Goal: Task Accomplishment & Management: Use online tool/utility

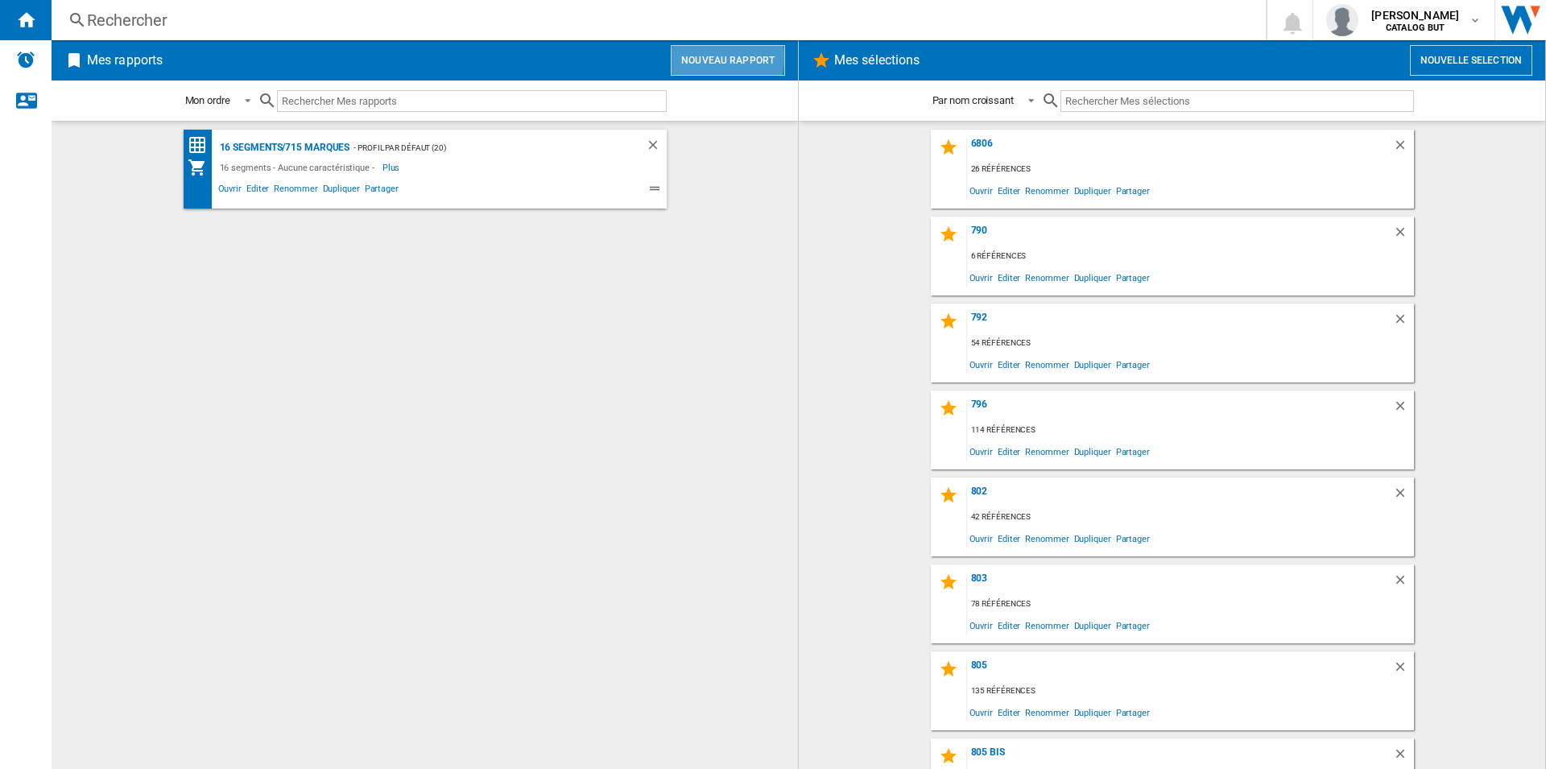
click at [700, 58] on button "Nouveau rapport" at bounding box center [728, 60] width 114 height 31
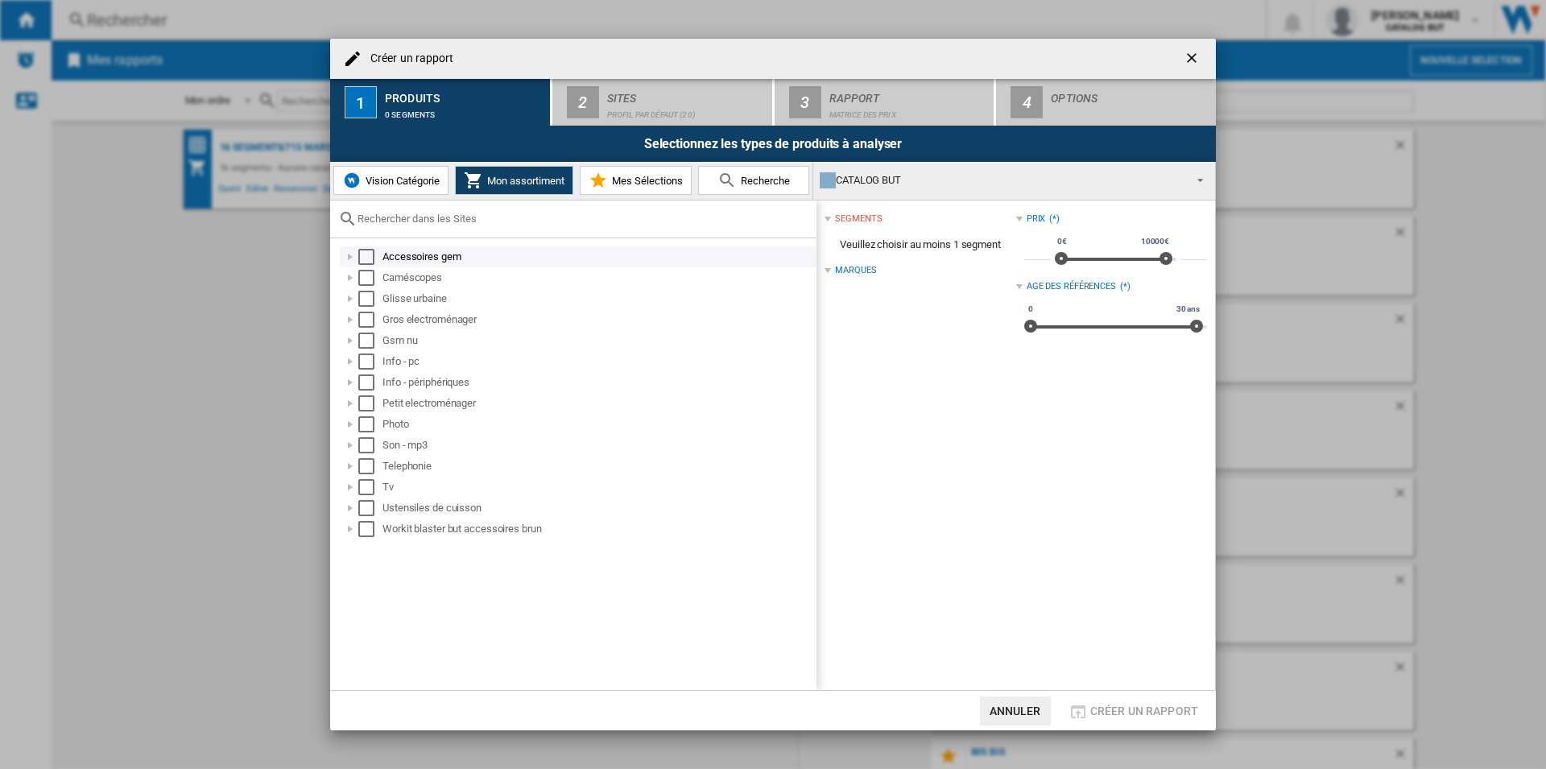
click at [369, 259] on div "Select" at bounding box center [366, 257] width 16 height 16
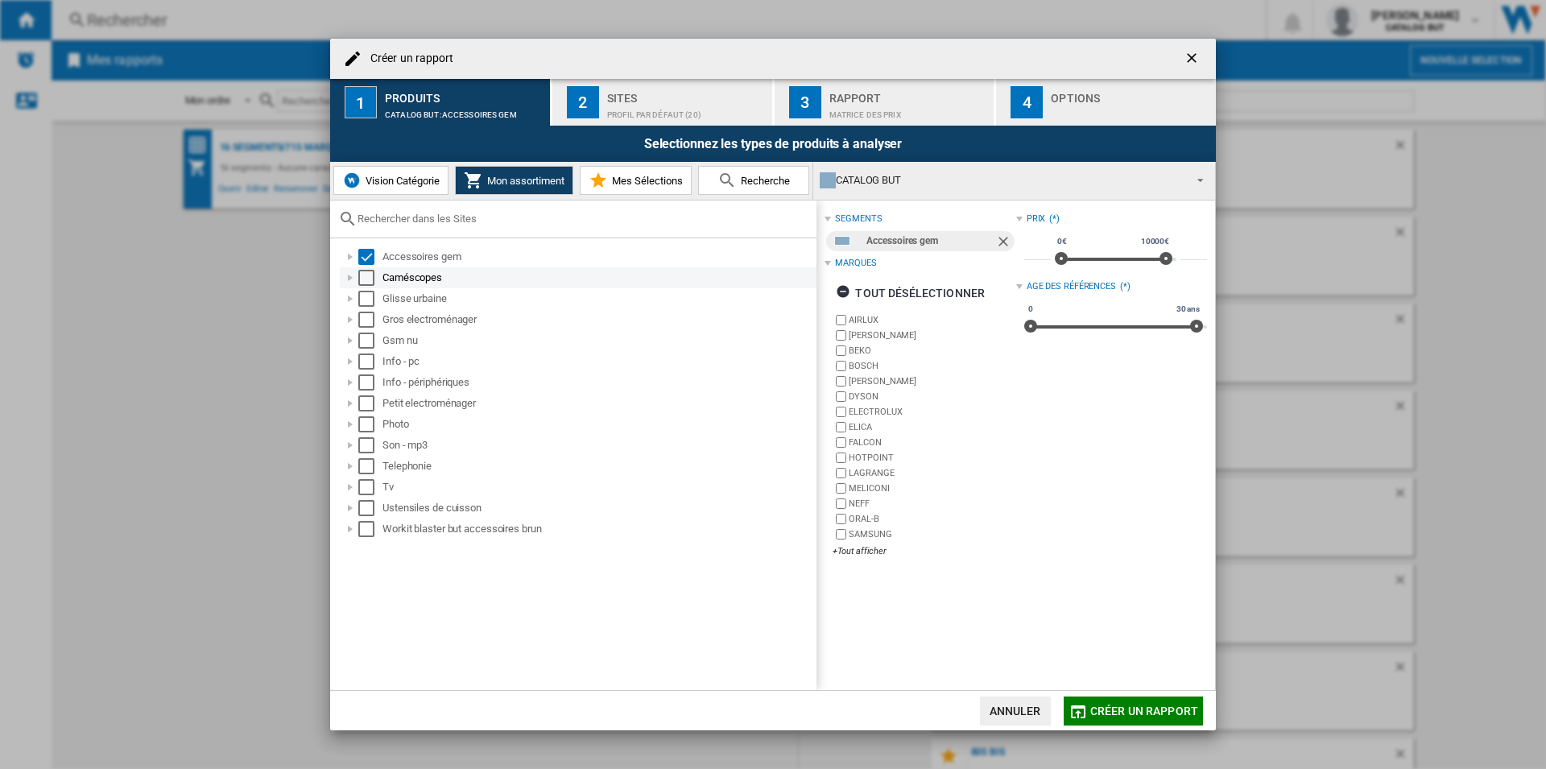
click at [373, 284] on div "Select" at bounding box center [366, 278] width 16 height 16
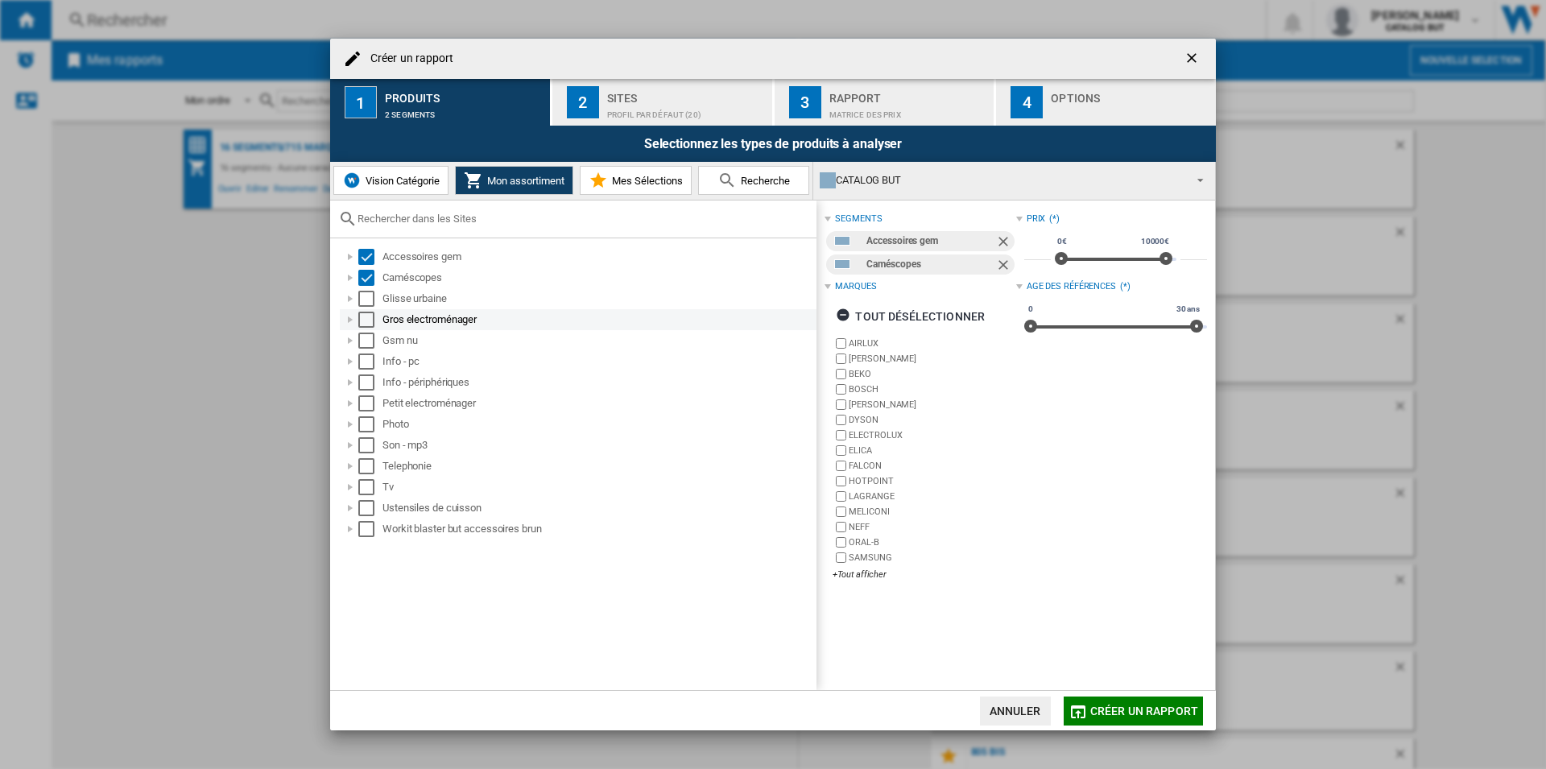
click at [378, 309] on div "Gros electroménager" at bounding box center [578, 319] width 477 height 21
click at [369, 299] on div "Select" at bounding box center [366, 299] width 16 height 16
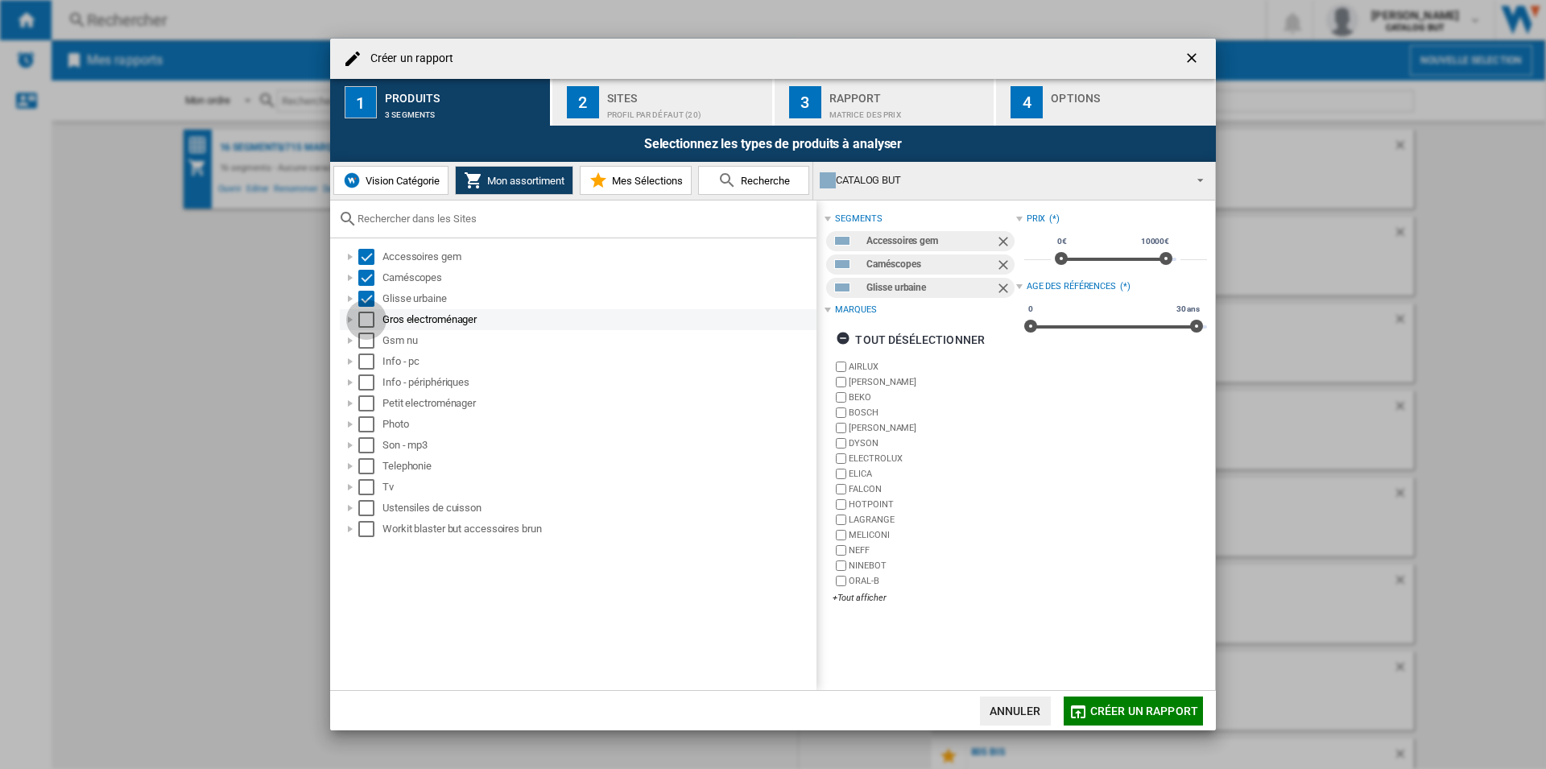
click at [367, 323] on div "Select" at bounding box center [366, 320] width 16 height 16
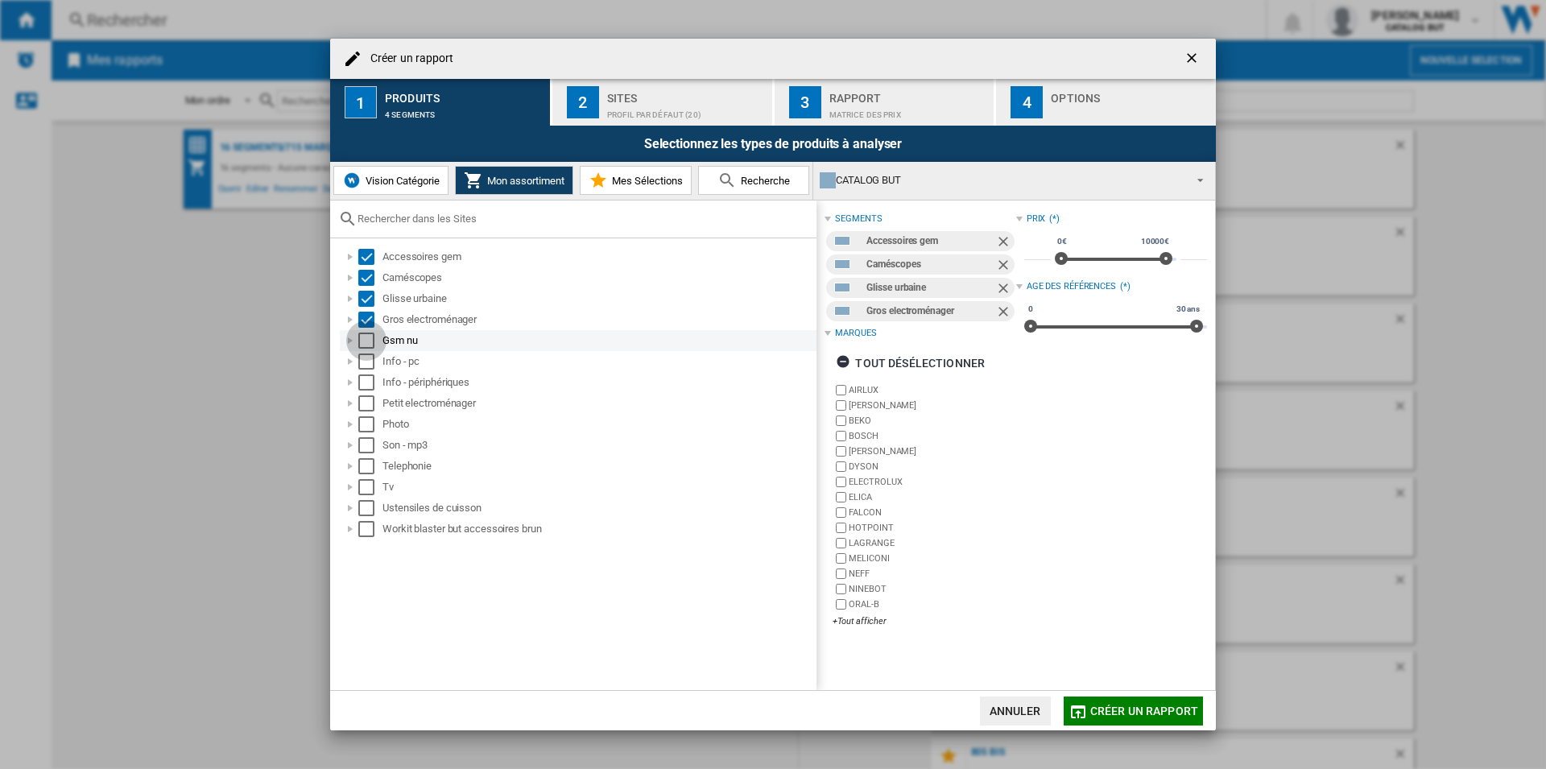
click at [367, 342] on div "Select" at bounding box center [366, 340] width 16 height 16
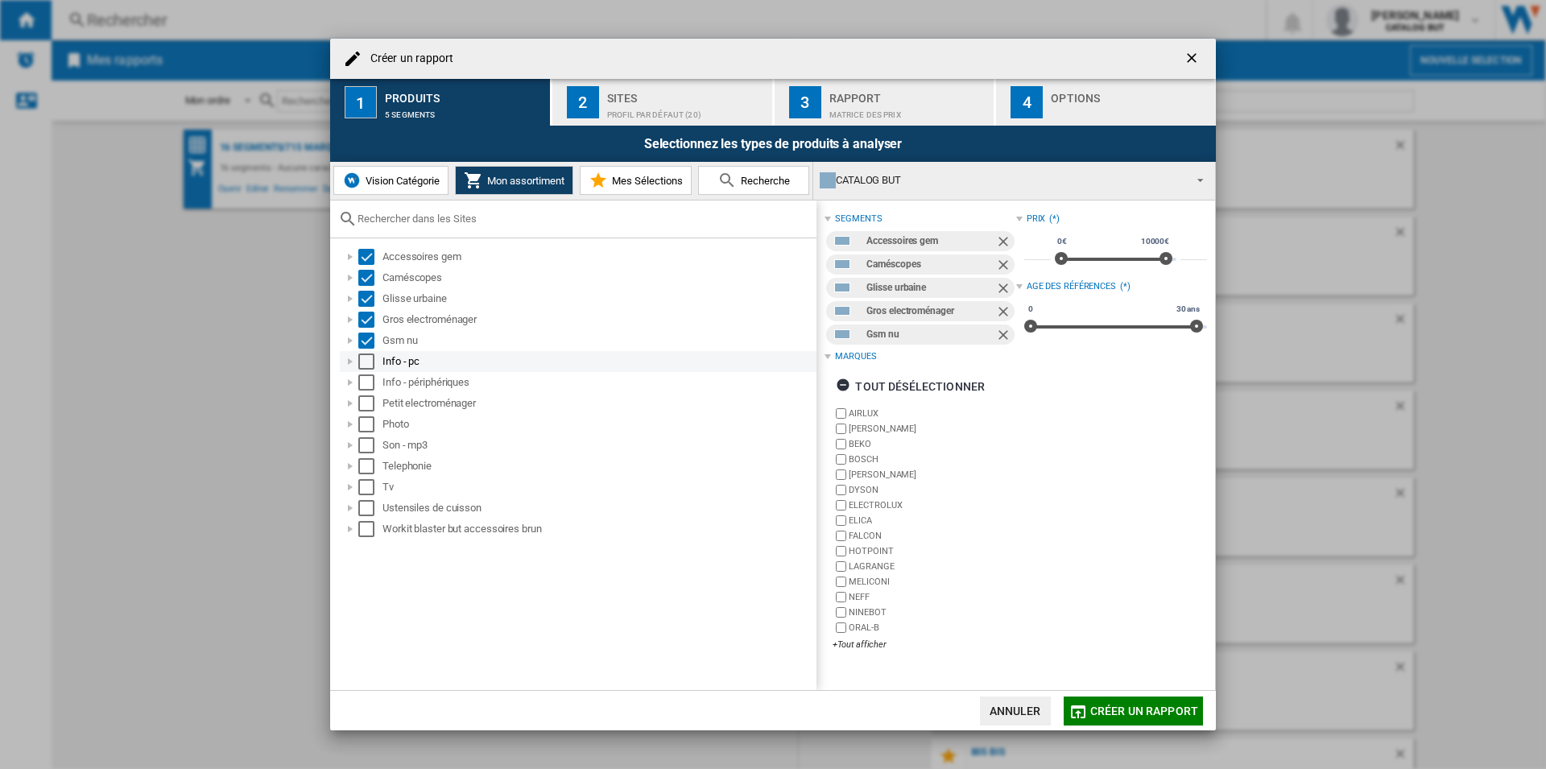
click at [367, 352] on div "Info - pc" at bounding box center [578, 361] width 477 height 21
click at [367, 365] on div "Select" at bounding box center [366, 361] width 16 height 16
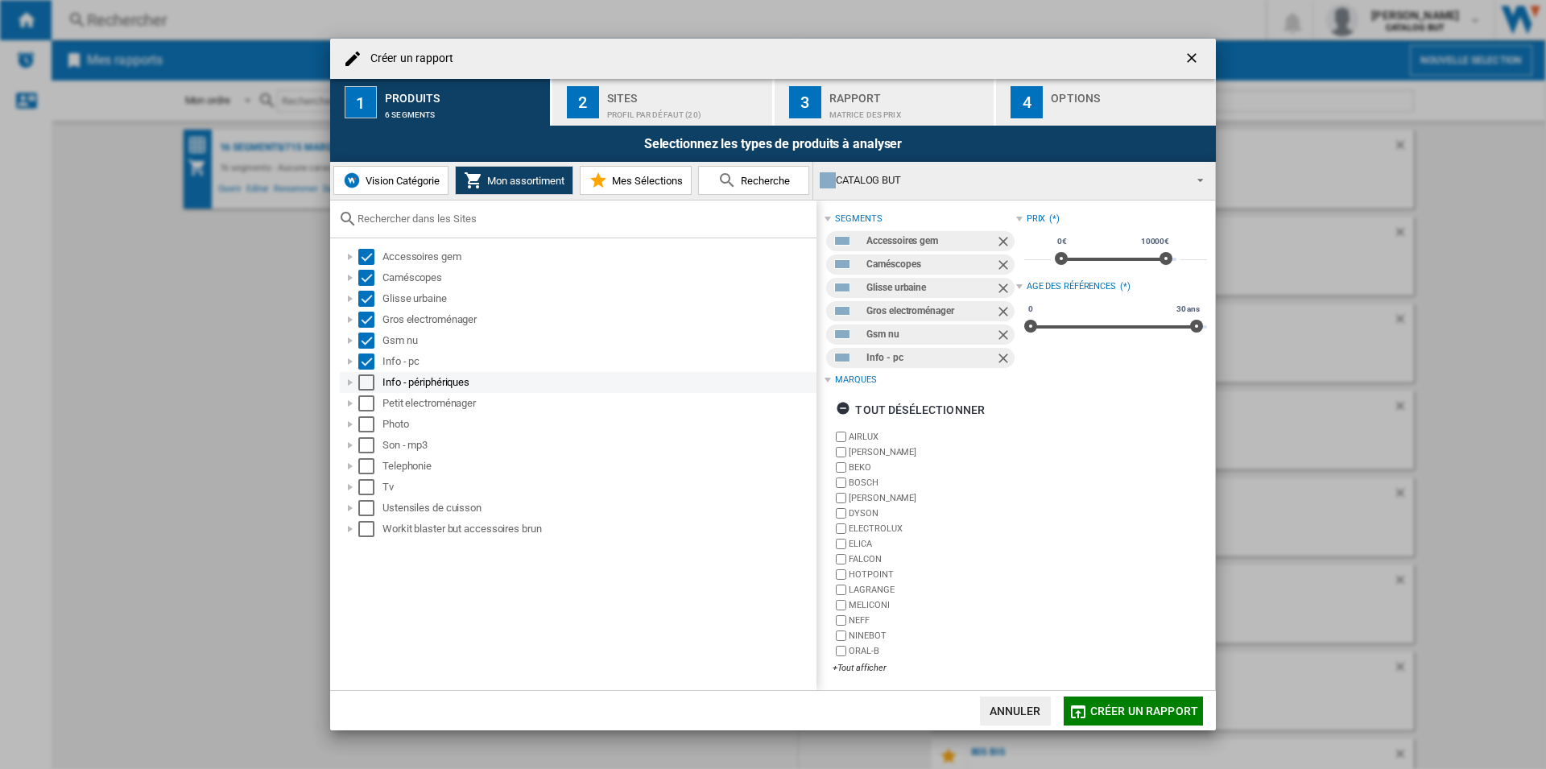
click at [367, 383] on div "Select" at bounding box center [366, 382] width 16 height 16
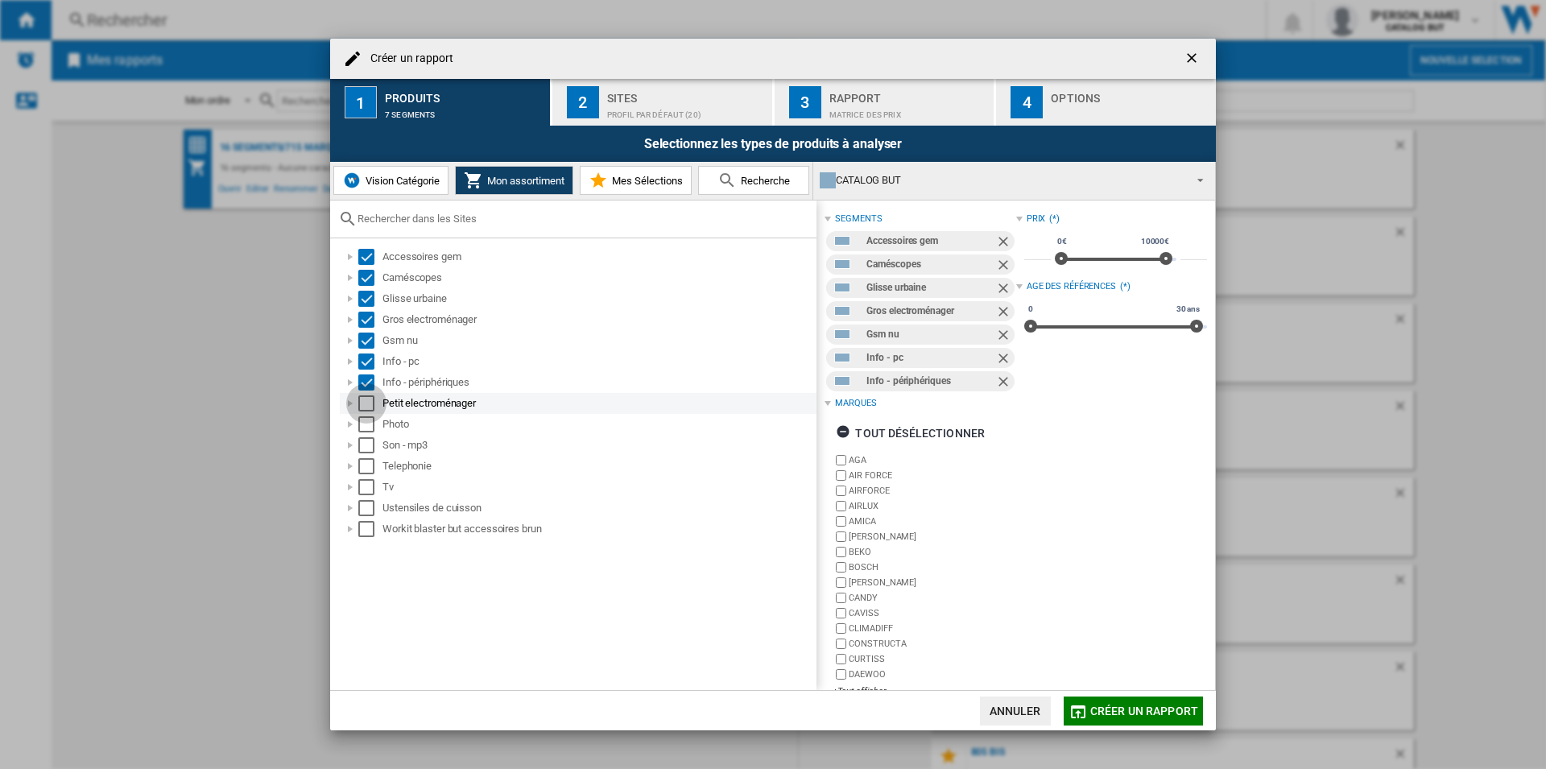
click at [368, 401] on div "Select" at bounding box center [366, 403] width 16 height 16
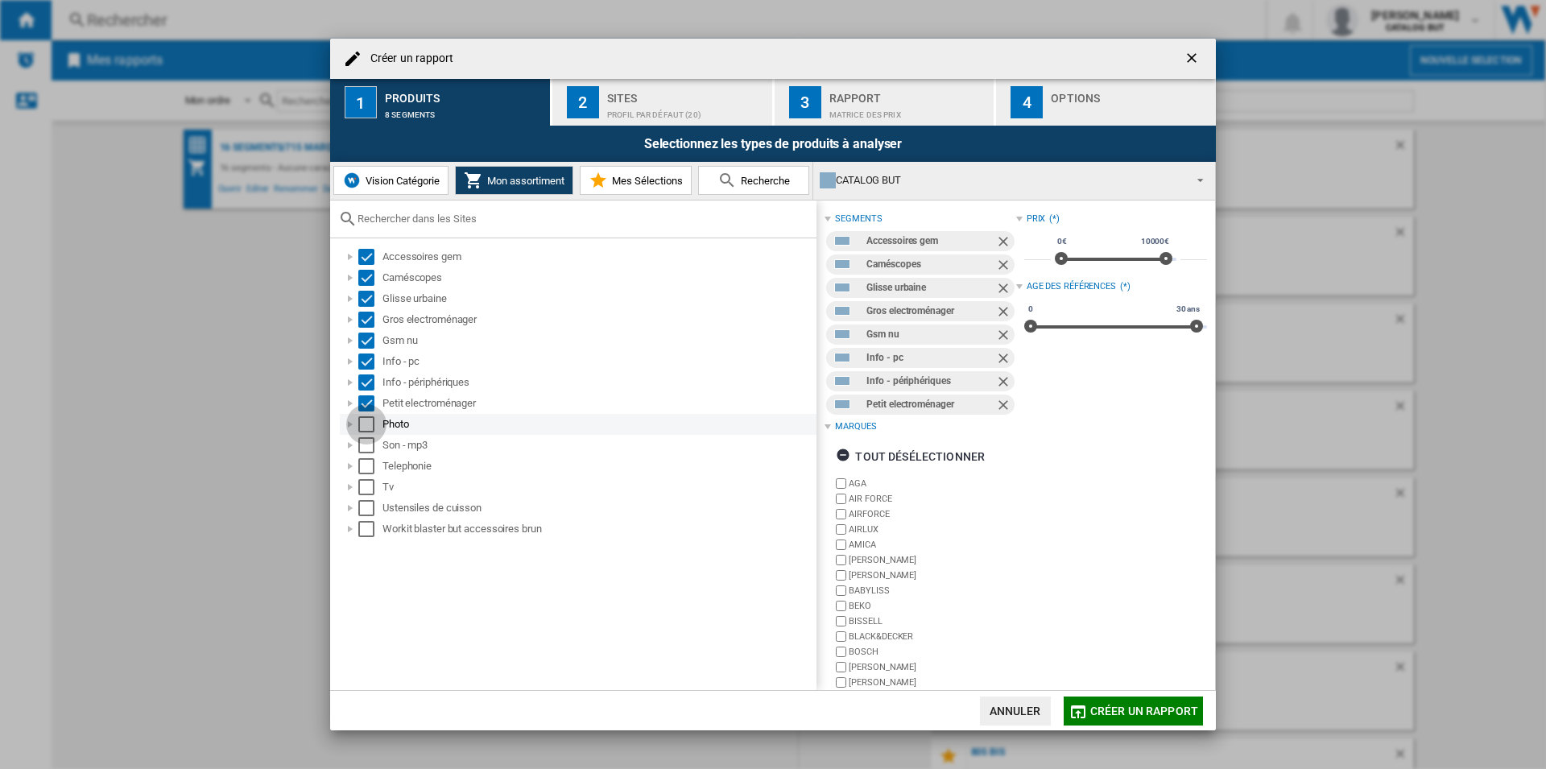
click at [365, 419] on div "Select" at bounding box center [366, 424] width 16 height 16
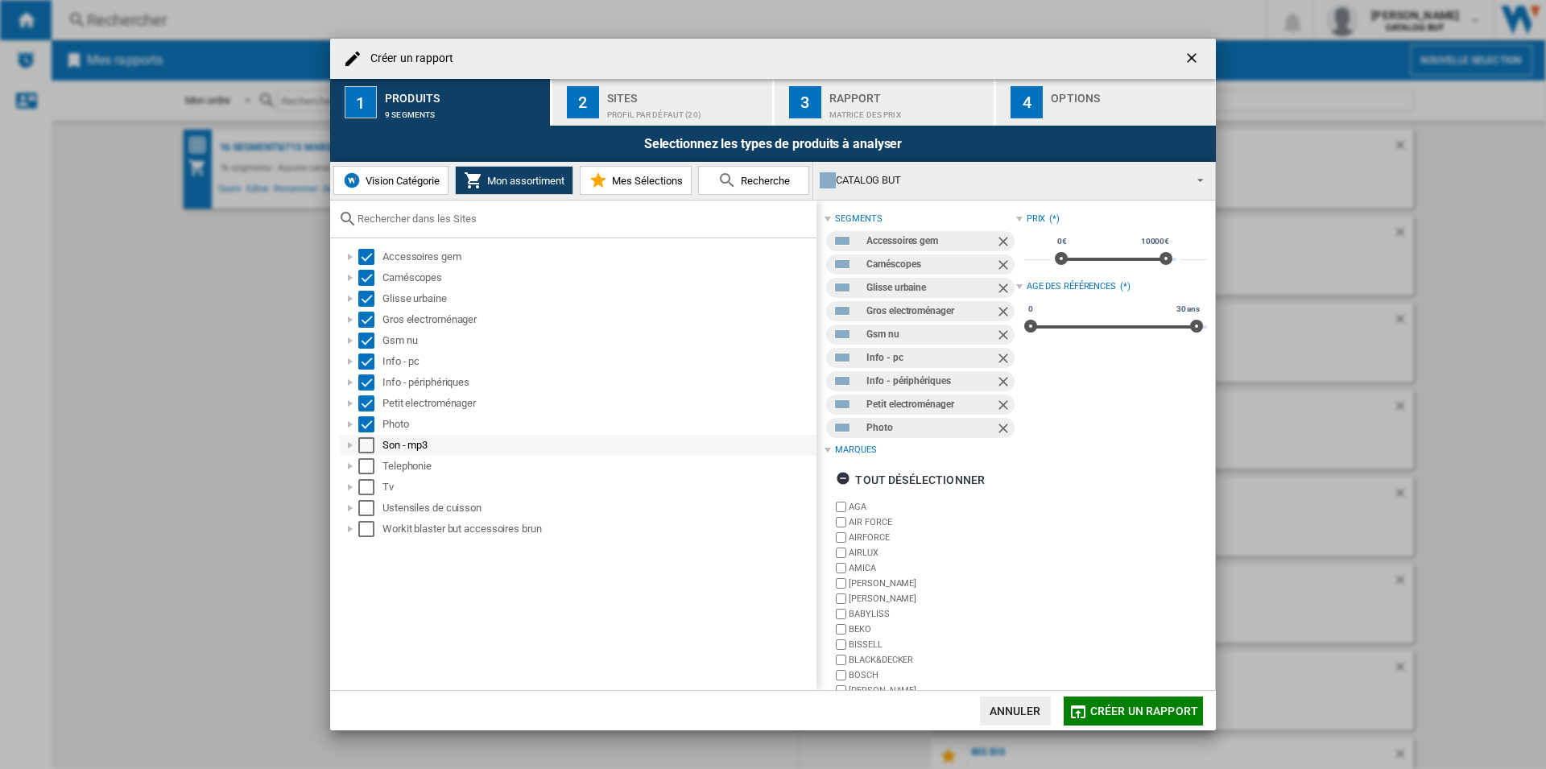
click at [365, 444] on div "Select" at bounding box center [366, 445] width 16 height 16
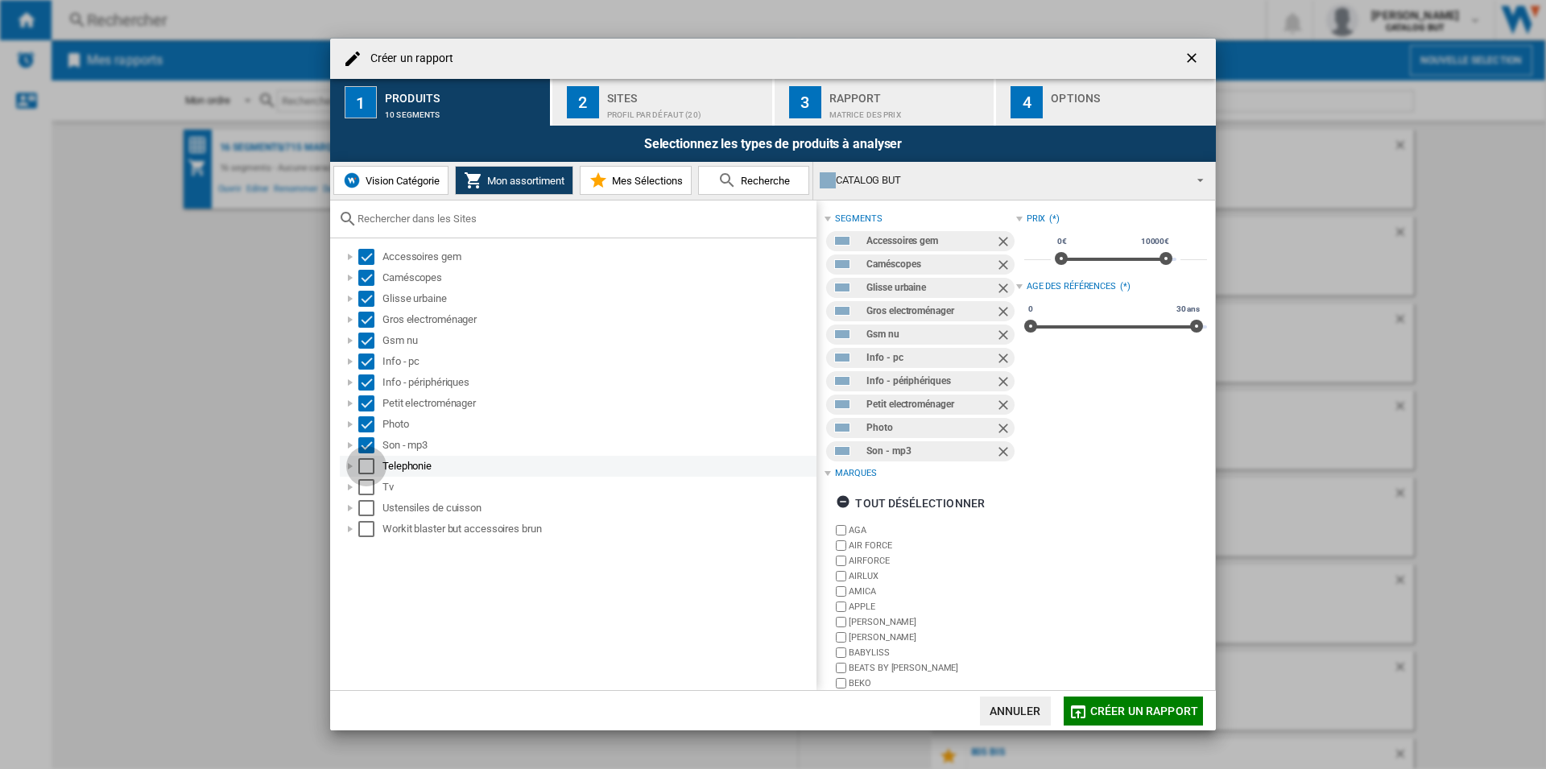
click at [365, 470] on div "Select" at bounding box center [366, 466] width 16 height 16
click at [365, 489] on div "Select" at bounding box center [366, 487] width 16 height 16
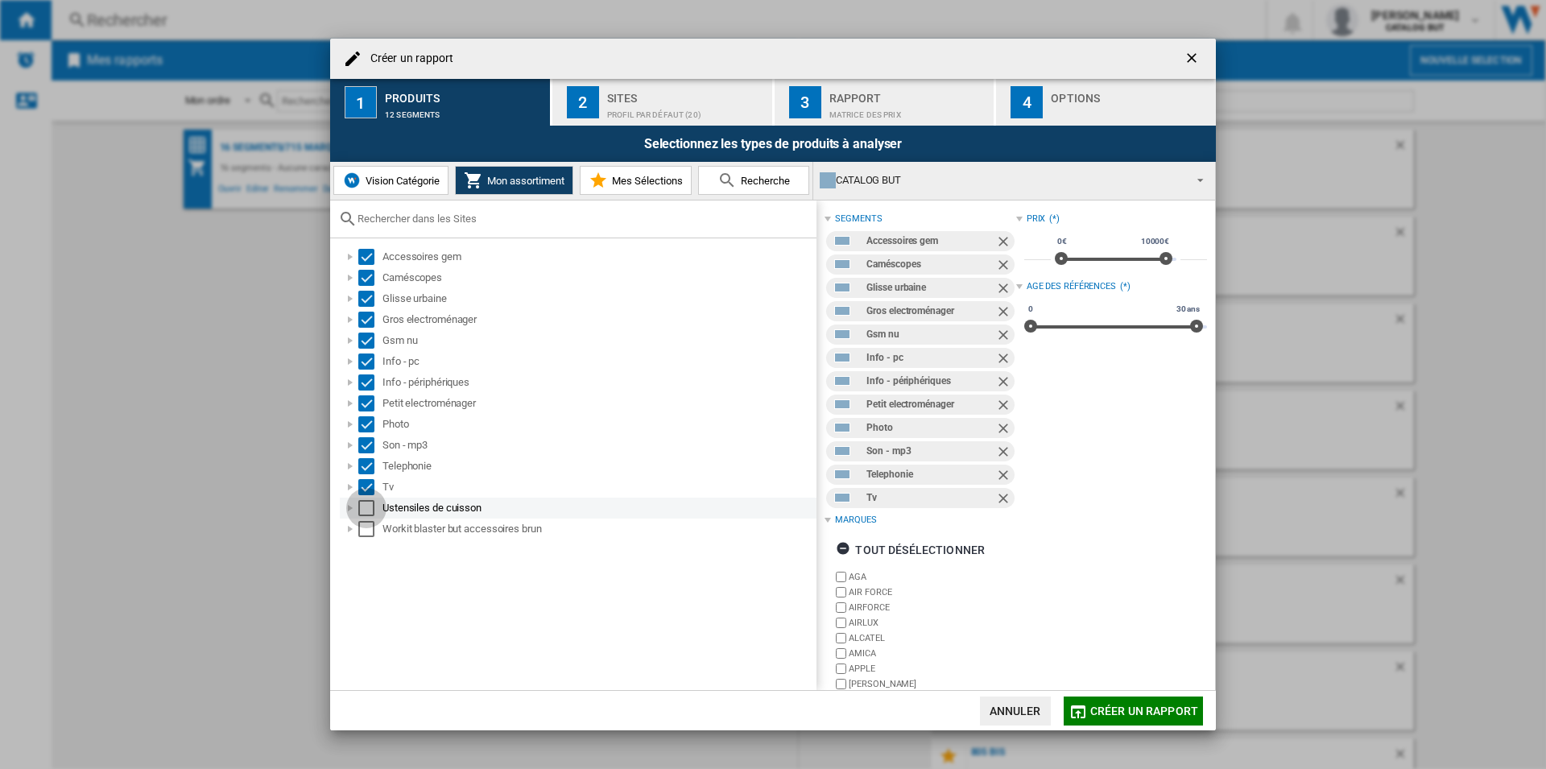
click at [365, 510] on div "Select" at bounding box center [366, 508] width 16 height 16
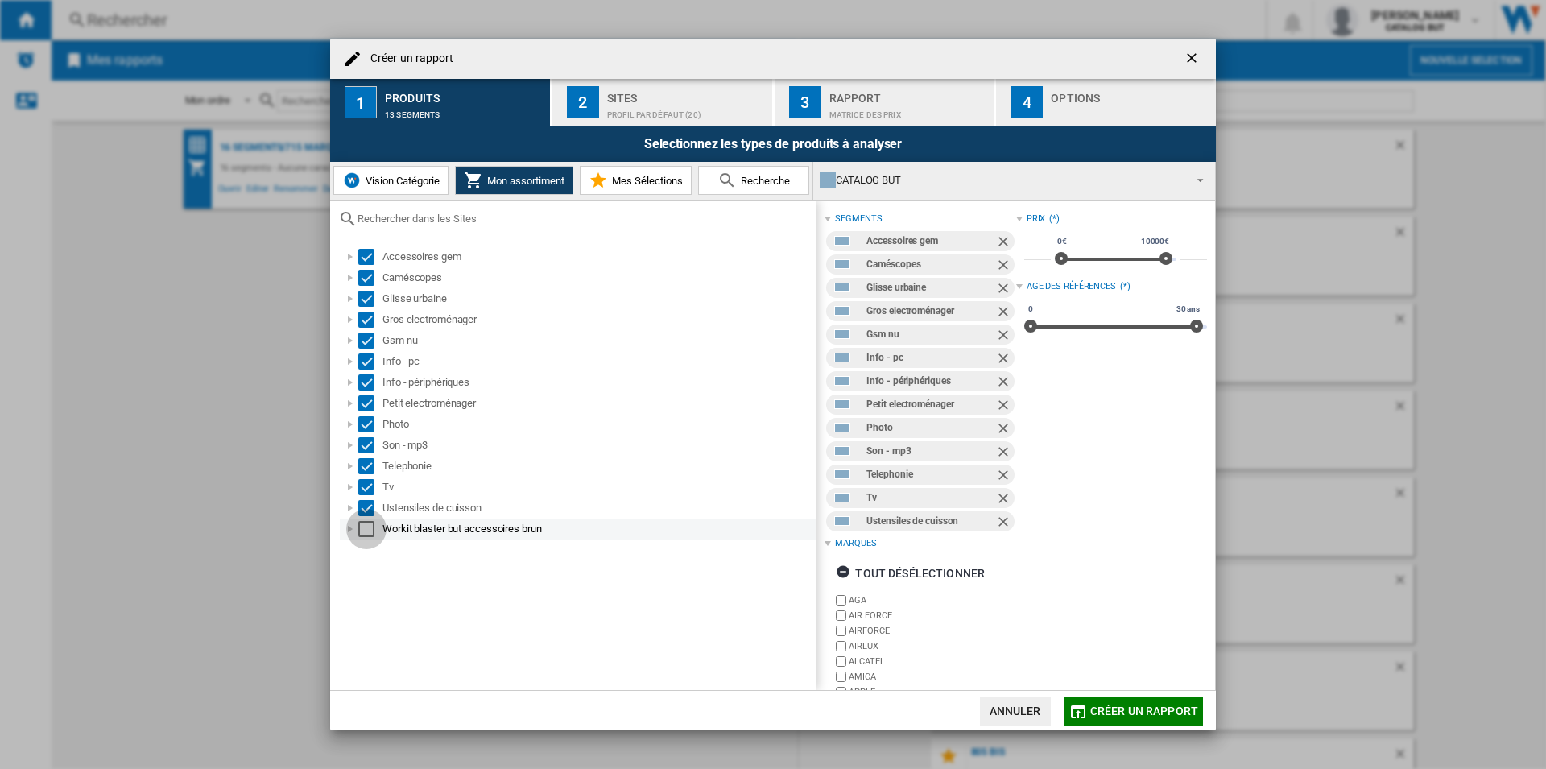
click at [362, 534] on div "Select" at bounding box center [366, 529] width 16 height 16
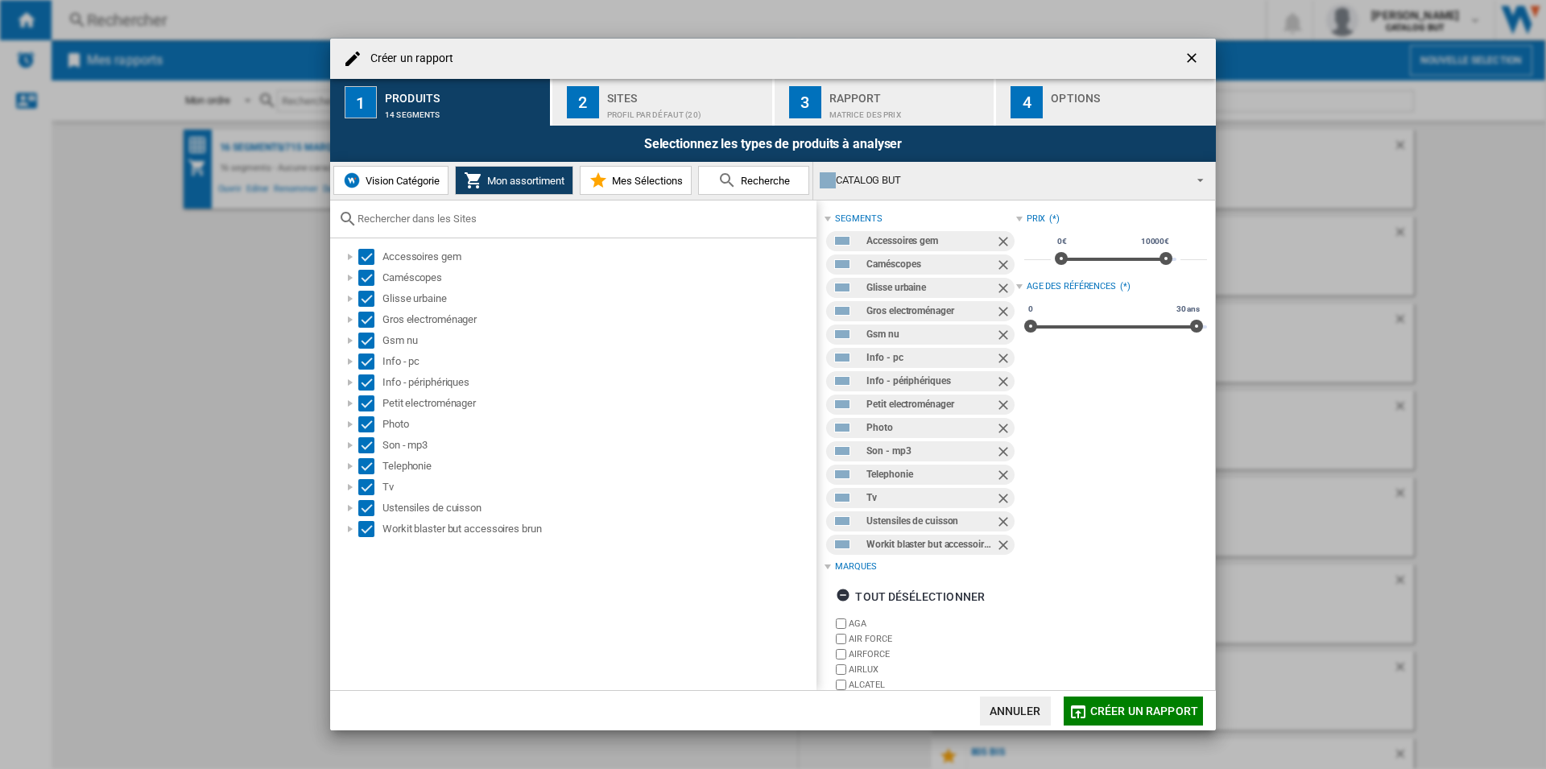
click at [610, 186] on span "Mes Sélections" at bounding box center [645, 181] width 75 height 12
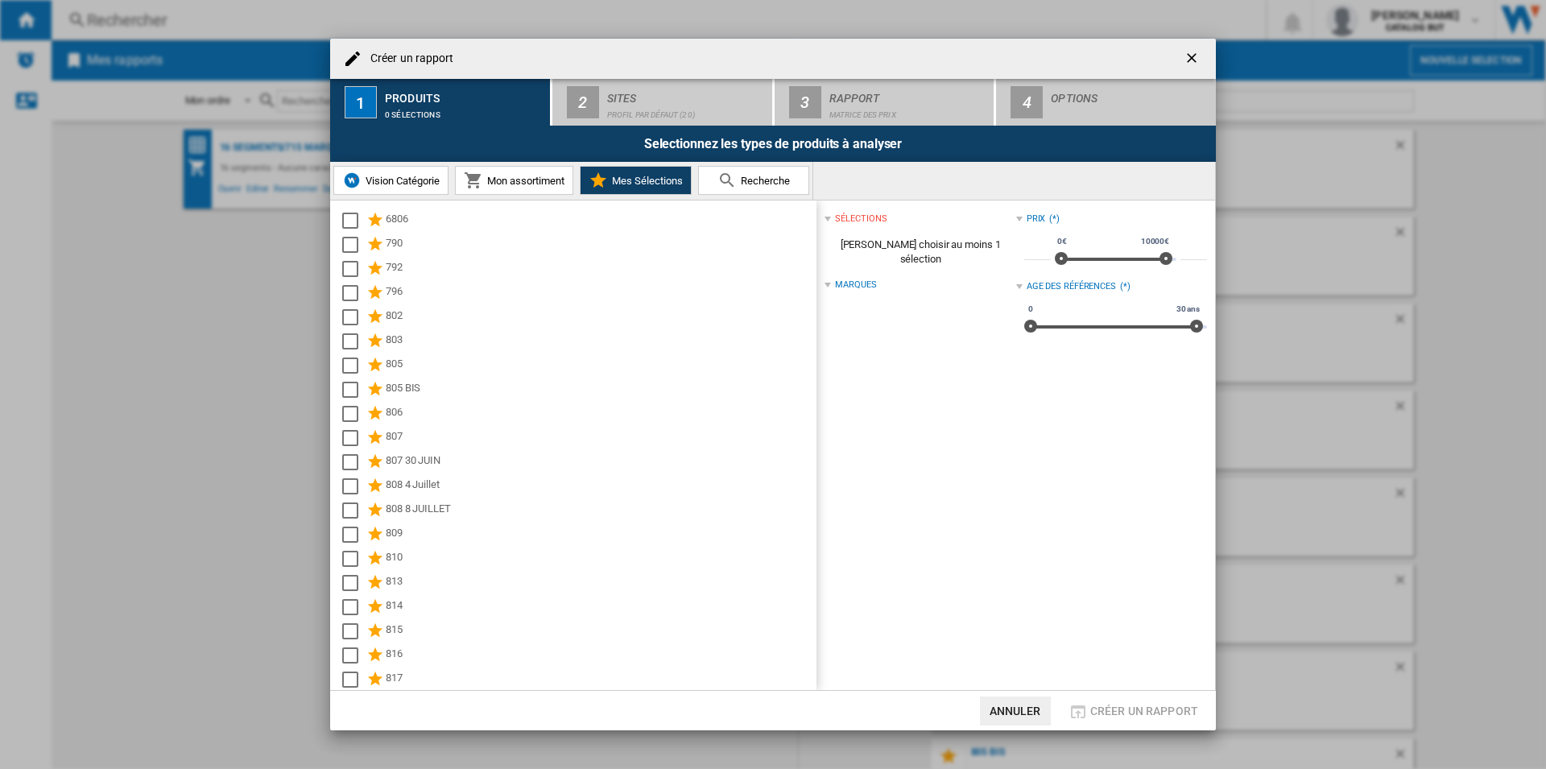
click at [543, 184] on span "Mon assortiment" at bounding box center [523, 181] width 81 height 12
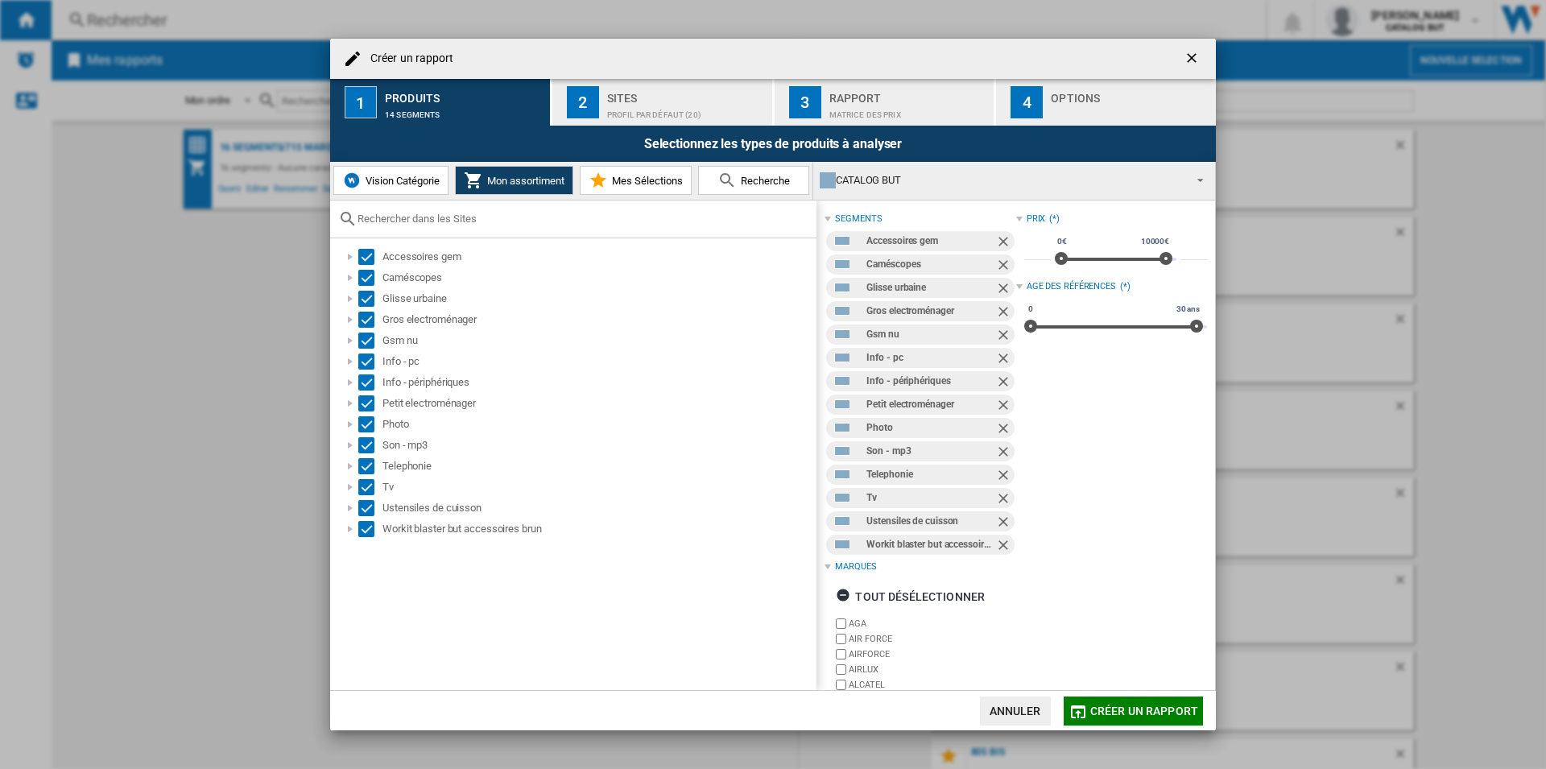
click at [677, 96] on div "Sites" at bounding box center [686, 93] width 159 height 17
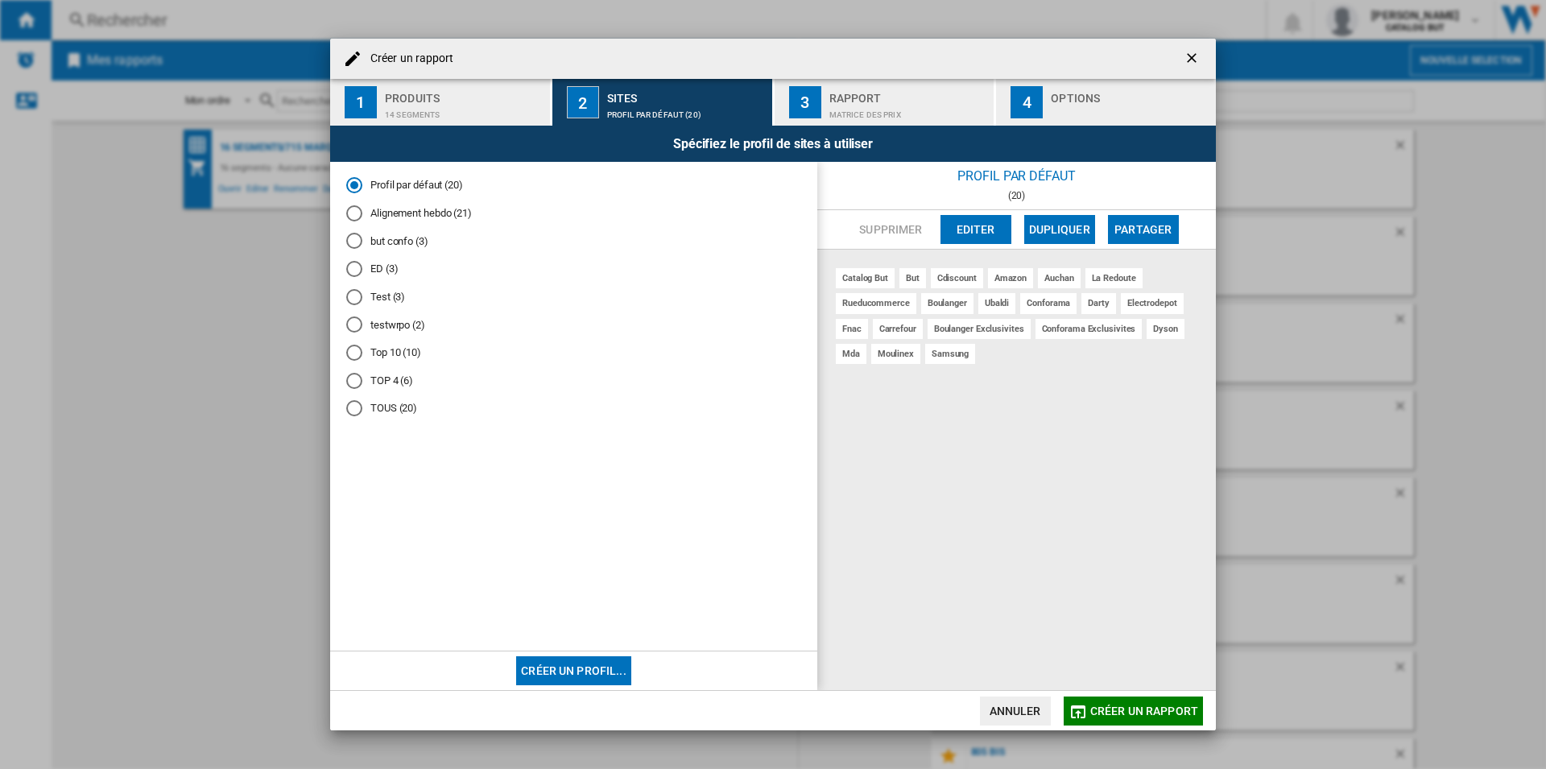
click at [361, 216] on div "Alignement hebdo (21)" at bounding box center [354, 213] width 16 height 16
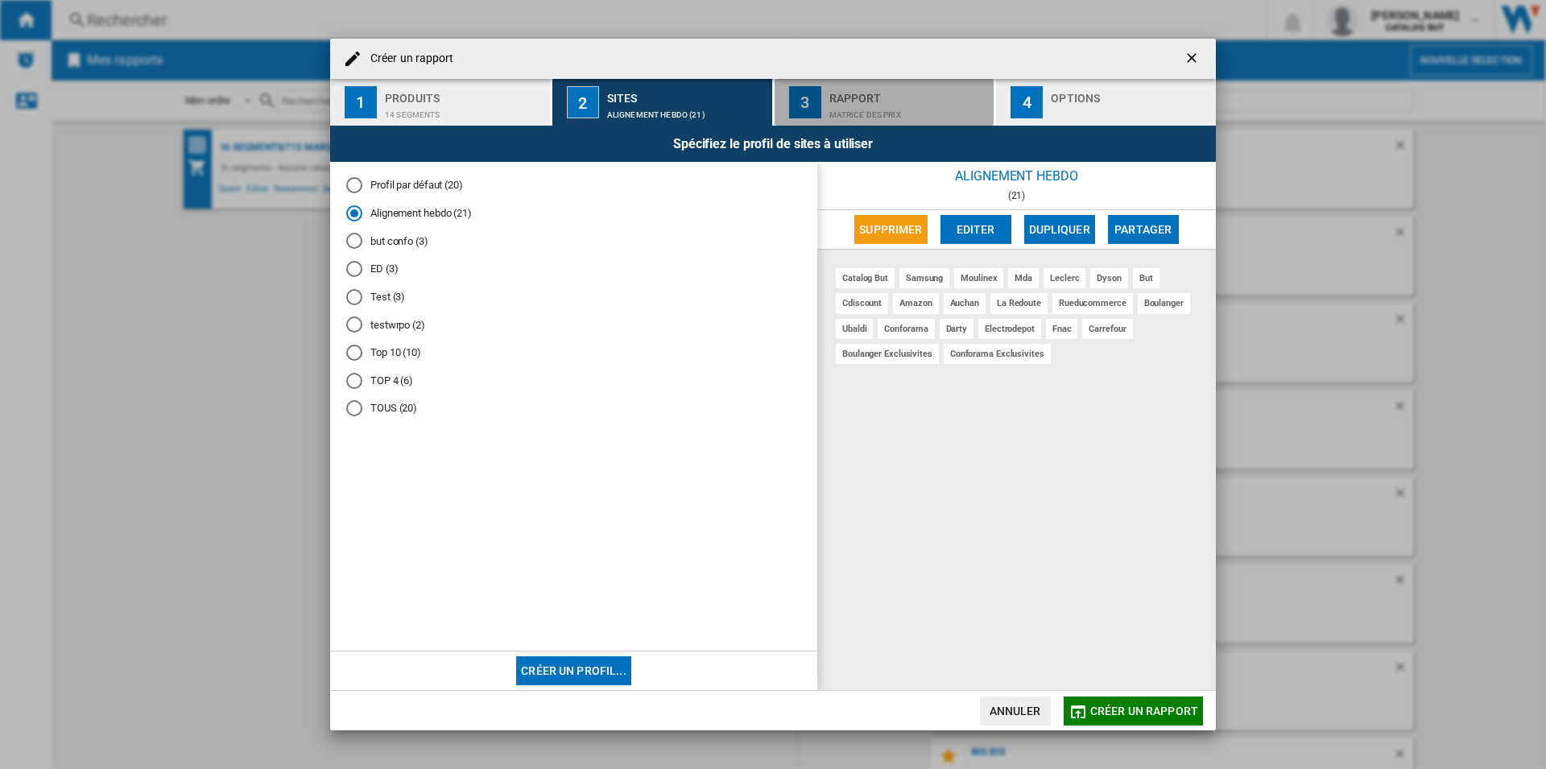
click at [903, 102] on div "Matrice des prix" at bounding box center [908, 110] width 159 height 17
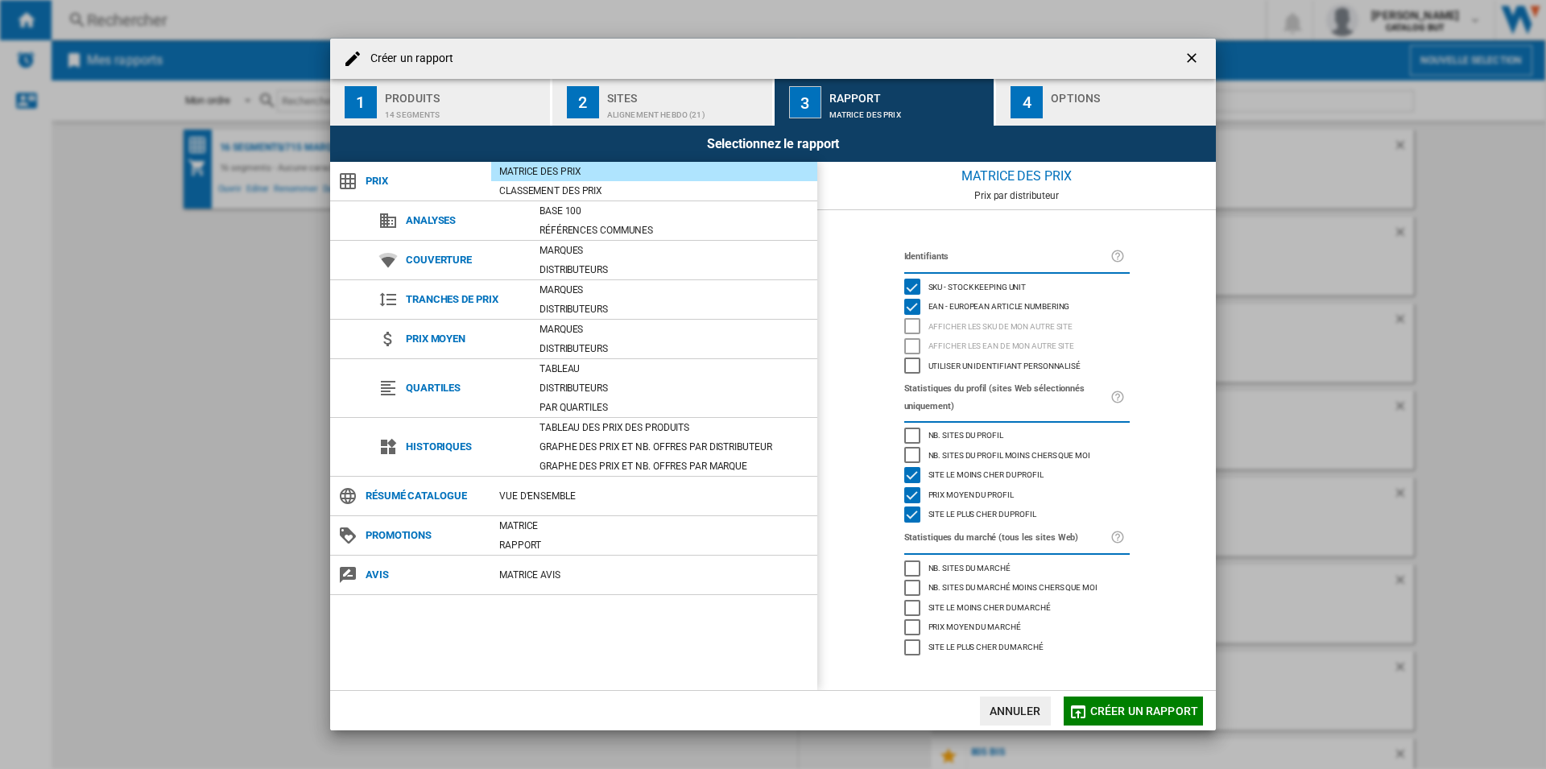
click at [1053, 107] on div "button" at bounding box center [1129, 110] width 159 height 17
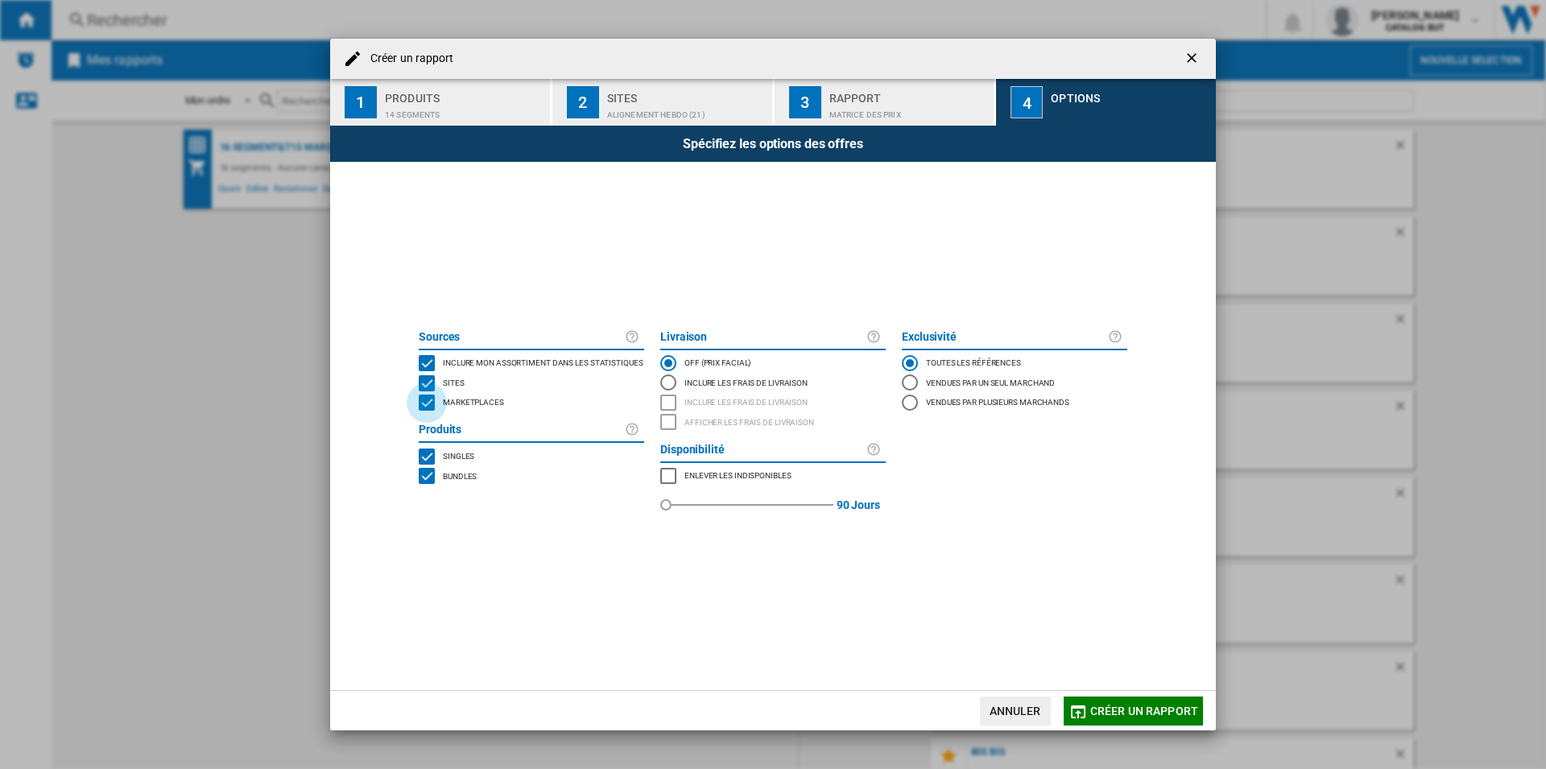
click at [426, 405] on div "MARKETPLACES" at bounding box center [427, 402] width 16 height 16
click at [1099, 708] on span "Créer un rapport" at bounding box center [1144, 710] width 108 height 13
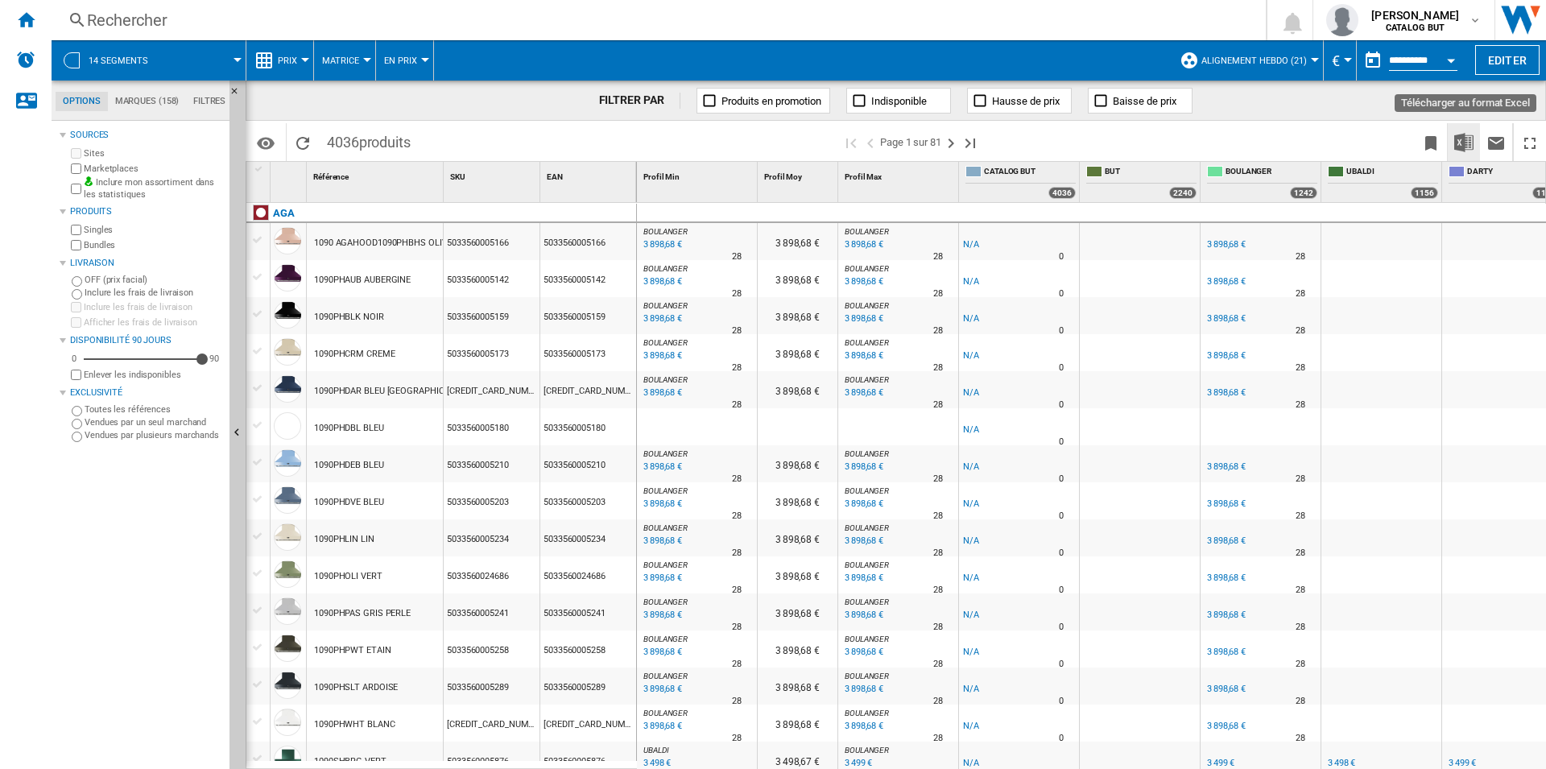
click at [1460, 149] on img "Télécharger au format Excel" at bounding box center [1463, 142] width 19 height 19
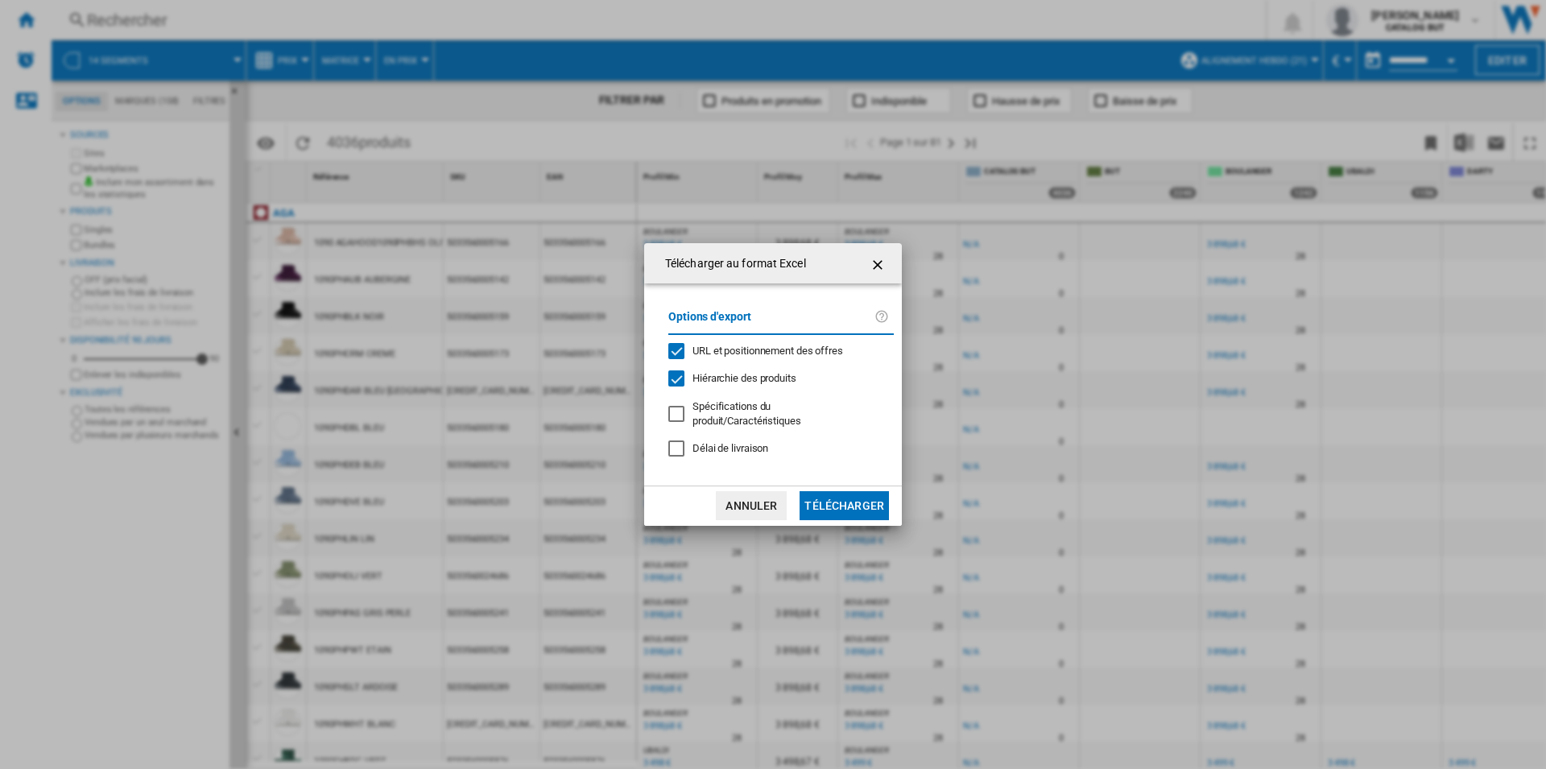
click at [679, 357] on div "URL et positionnement des offres" at bounding box center [676, 351] width 16 height 16
click at [818, 496] on button "Télécharger" at bounding box center [843, 505] width 89 height 29
